Goal: Task Accomplishment & Management: Use online tool/utility

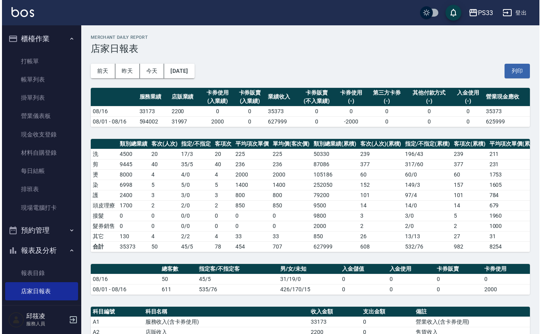
scroll to position [105, 0]
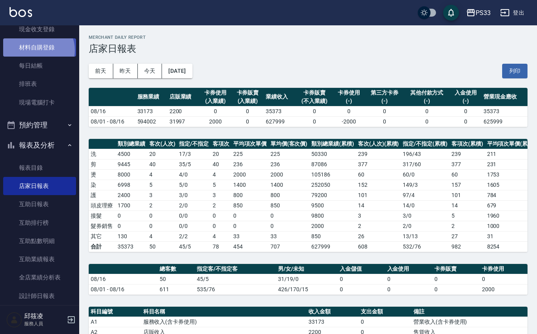
click at [36, 50] on link "材料自購登錄" at bounding box center [39, 47] width 73 height 18
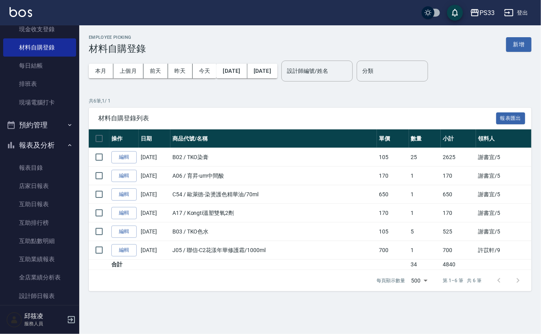
click at [523, 38] on button "新增" at bounding box center [518, 44] width 25 height 15
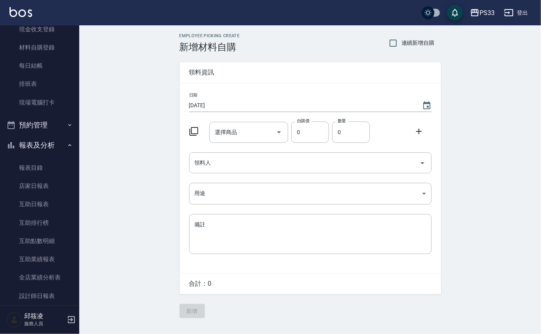
click at [192, 130] on icon at bounding box center [194, 132] width 10 height 10
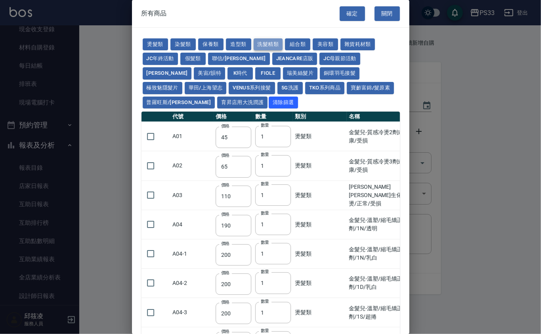
click at [272, 39] on button "洗髮精類" at bounding box center [267, 44] width 29 height 12
type input "100"
type input "193"
type input "350"
type input "630"
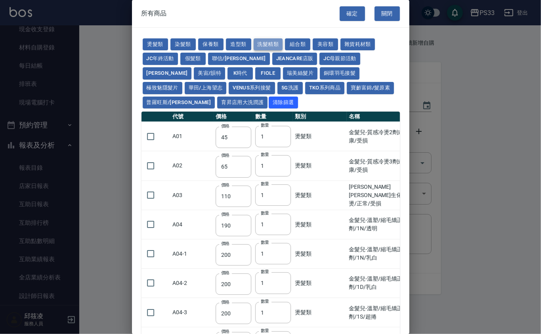
type input "350"
type input "650"
type input "300"
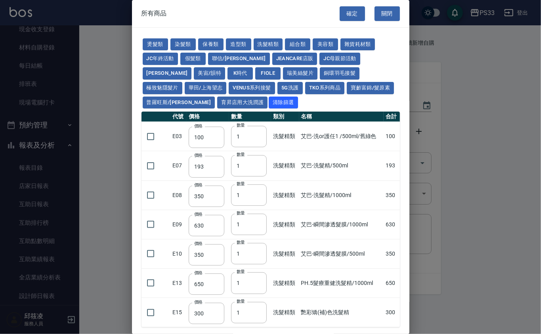
click at [297, 36] on div "燙髮類 染髮類 保養類 造型類 洗髮精類 組合類 美容類 雜貨耗材類 JC年終活動 假髮類 聯信/鳥慧 JeanCare店販 JC母親節活動 [PERSON_…" at bounding box center [270, 183] width 277 height 310
click at [297, 39] on button "組合類" at bounding box center [297, 44] width 25 height 12
type input "450"
type input "600"
type input "360"
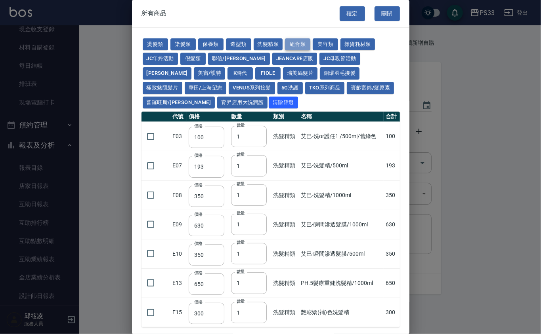
type input "370"
type input "450"
type input "512"
type input "367"
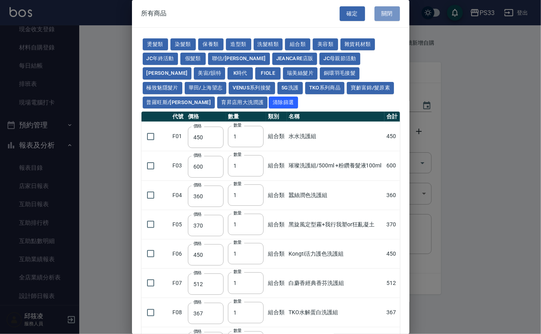
click at [385, 13] on button "關閉" at bounding box center [386, 13] width 25 height 15
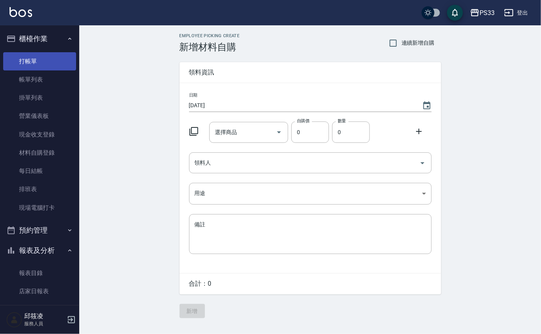
click at [26, 68] on link "打帳單" at bounding box center [39, 61] width 73 height 18
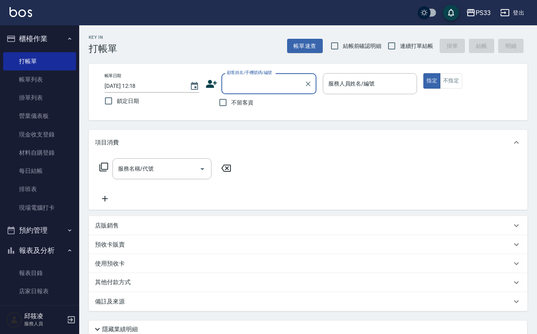
click at [115, 227] on p "店販銷售" at bounding box center [107, 226] width 24 height 8
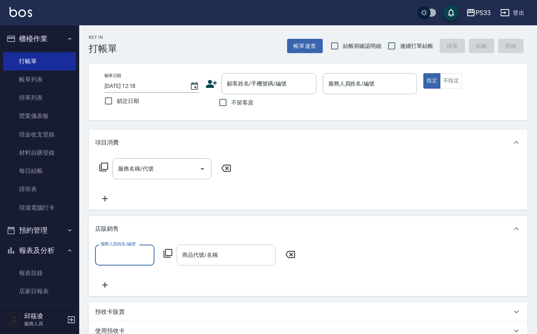
scroll to position [0, 0]
click at [171, 255] on icon at bounding box center [168, 253] width 9 height 9
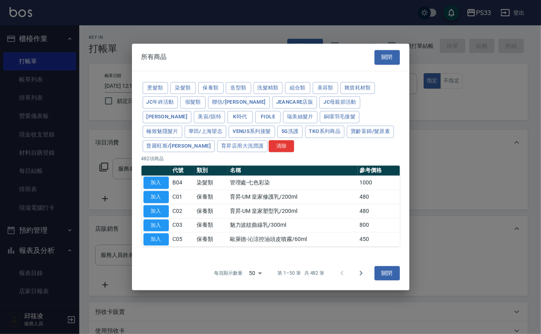
click at [170, 255] on div "燙髮類 染髮類 保養類 造型類 洗髮精類 組合類 美容類 雜貨耗材類 JC年終活動 假髮類 聯信/鳥慧 JeanCare店販 JC母親節活動 [PERSON_…" at bounding box center [270, 163] width 277 height 185
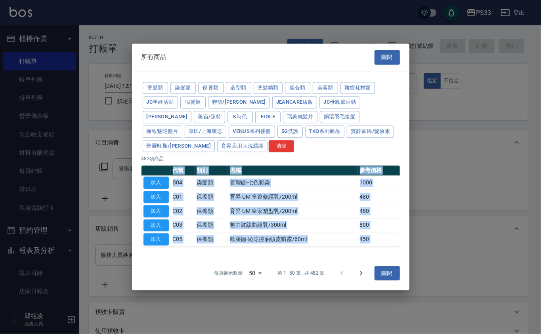
click at [170, 255] on div "燙髮類 染髮類 保養類 造型類 洗髮精類 組合類 美容類 雜貨耗材類 JC年終活動 假髮類 聯信/鳥慧 JeanCare店販 JC母親節活動 [PERSON_…" at bounding box center [270, 163] width 277 height 185
click at [299, 86] on button "組合類" at bounding box center [297, 88] width 25 height 12
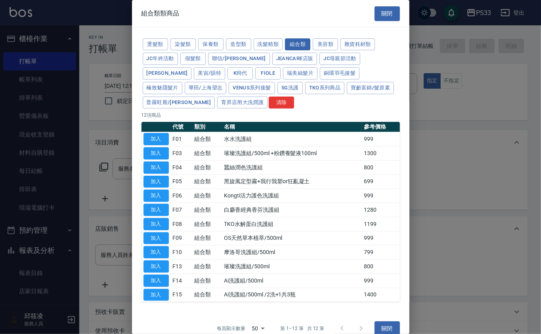
click at [467, 131] on div at bounding box center [270, 167] width 541 height 334
drag, startPoint x: 263, startPoint y: 131, endPoint x: 224, endPoint y: 141, distance: 40.3
click at [213, 142] on table "代號 類別 名稱 參考價格 加入 F01 組合類 水水洗護組 999 加入 F03 組合類 璀璨洗護組/500ml +粉鑽養髮液100ml 1300 加入 F…" at bounding box center [270, 212] width 258 height 180
click at [289, 106] on div "燙髮類 染髮類 保養類 造型類 洗髮精類 組合類 美容類 雜貨耗材類 JC年終活動 假髮類 聯信/鳥慧 JeanCare店販 JC母親節活動 [PERSON_…" at bounding box center [270, 73] width 258 height 73
click at [385, 10] on button "關閉" at bounding box center [386, 13] width 25 height 15
